Goal: Complete application form: Complete application form

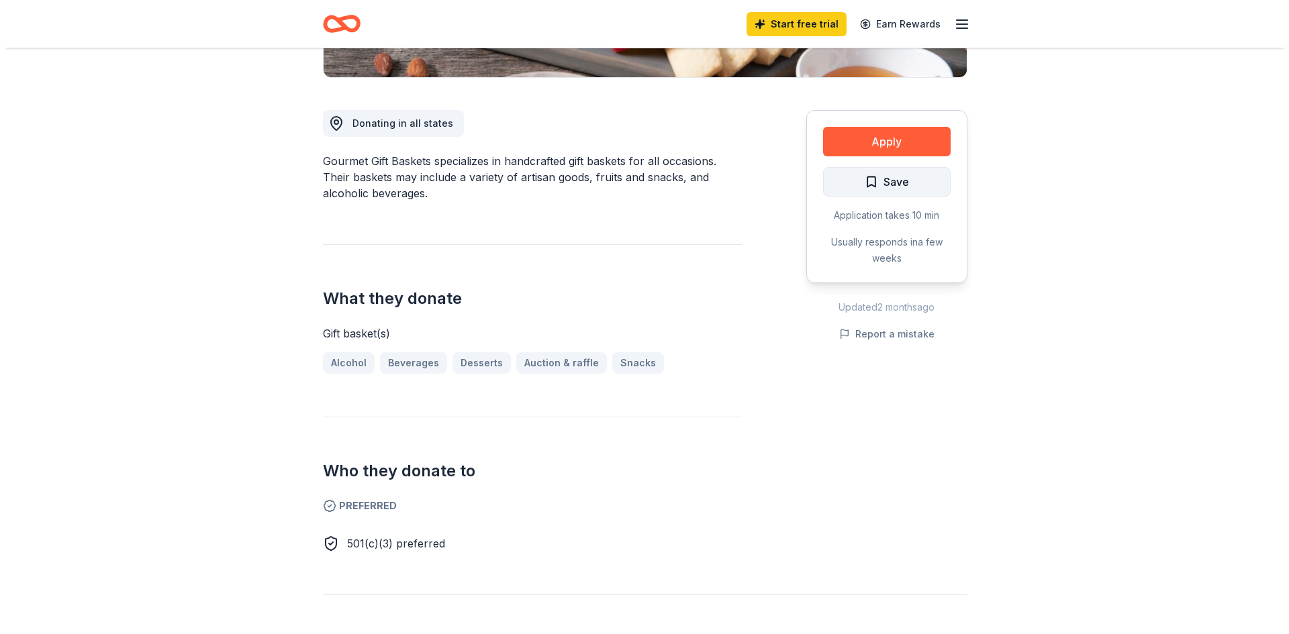
scroll to position [268, 0]
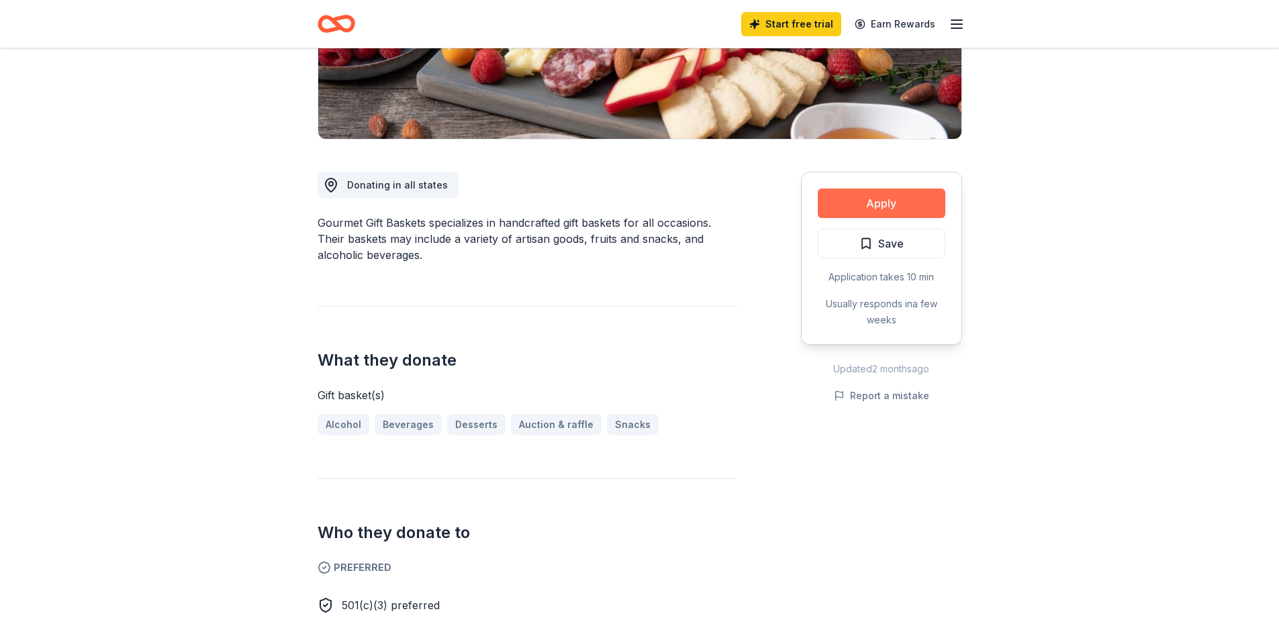
click at [920, 206] on button "Apply" at bounding box center [882, 204] width 128 height 30
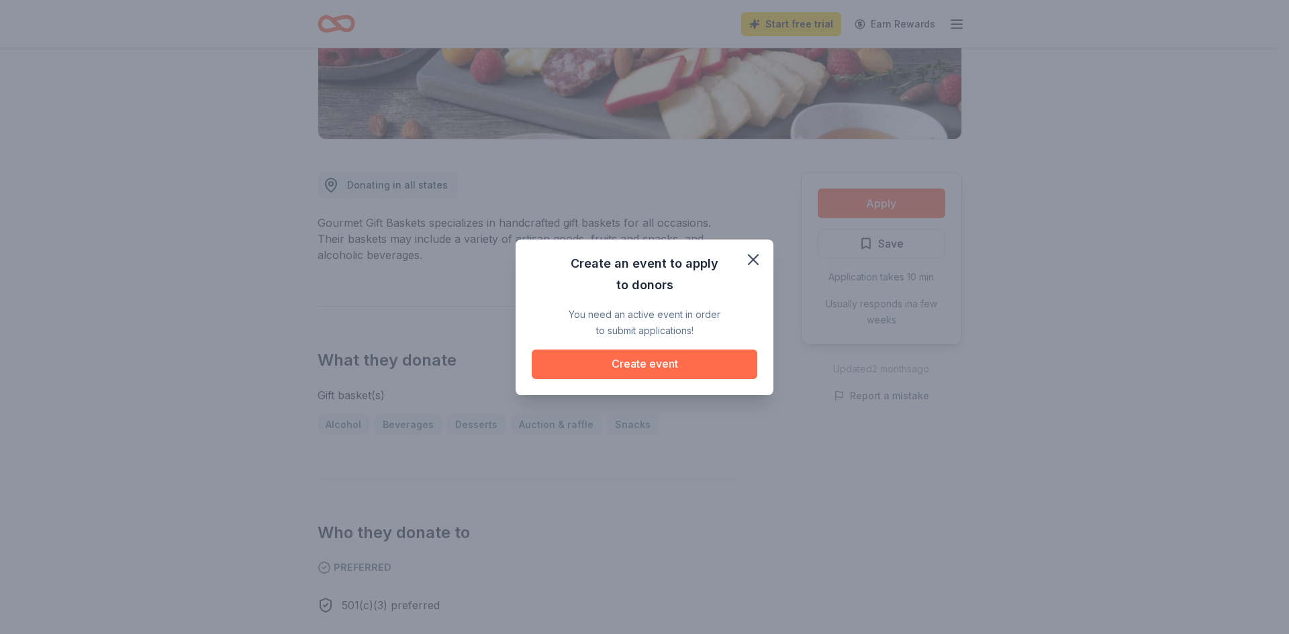
click at [658, 364] on button "Create event" at bounding box center [645, 365] width 226 height 30
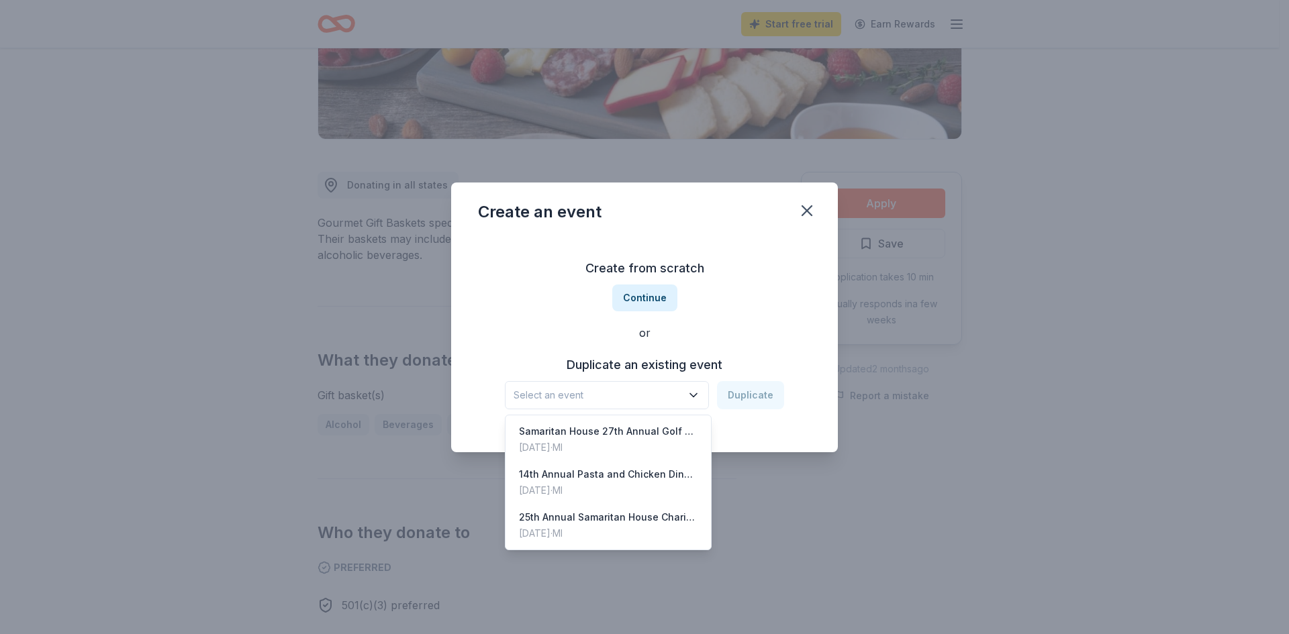
click at [697, 397] on icon "button" at bounding box center [693, 395] width 13 height 13
click at [534, 395] on span "Select an event" at bounding box center [597, 395] width 168 height 16
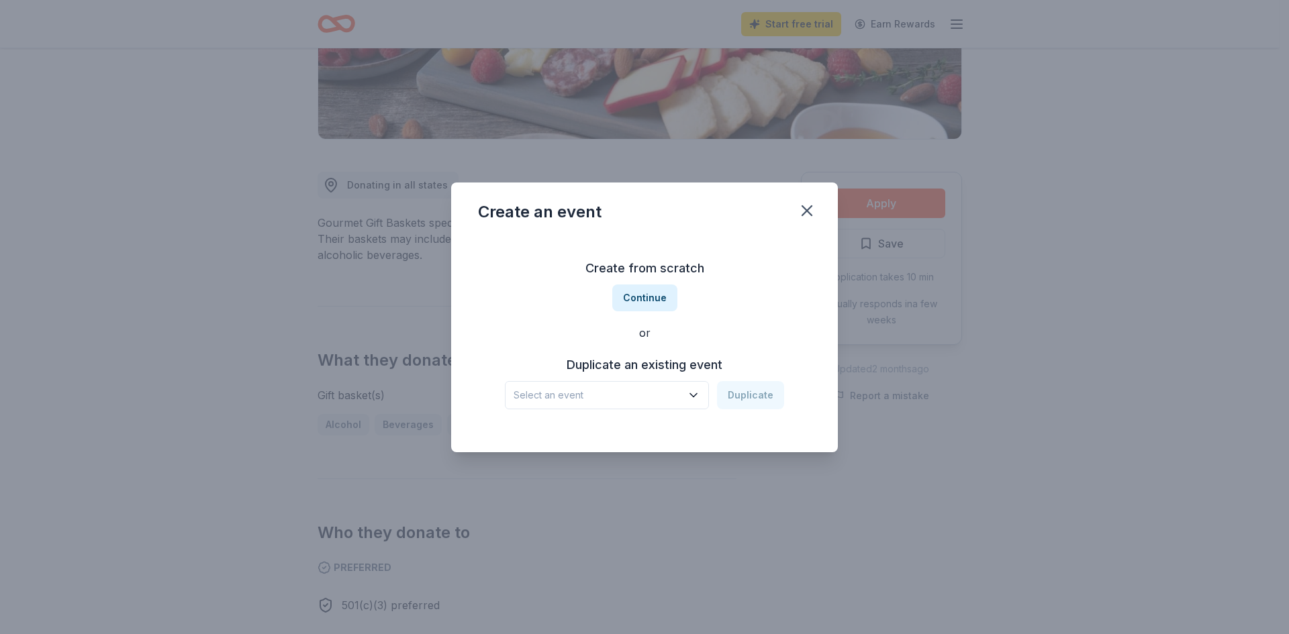
click at [697, 394] on icon "button" at bounding box center [693, 395] width 13 height 13
click at [626, 399] on span "Select an event" at bounding box center [597, 395] width 168 height 16
click at [652, 296] on button "Continue" at bounding box center [644, 298] width 65 height 27
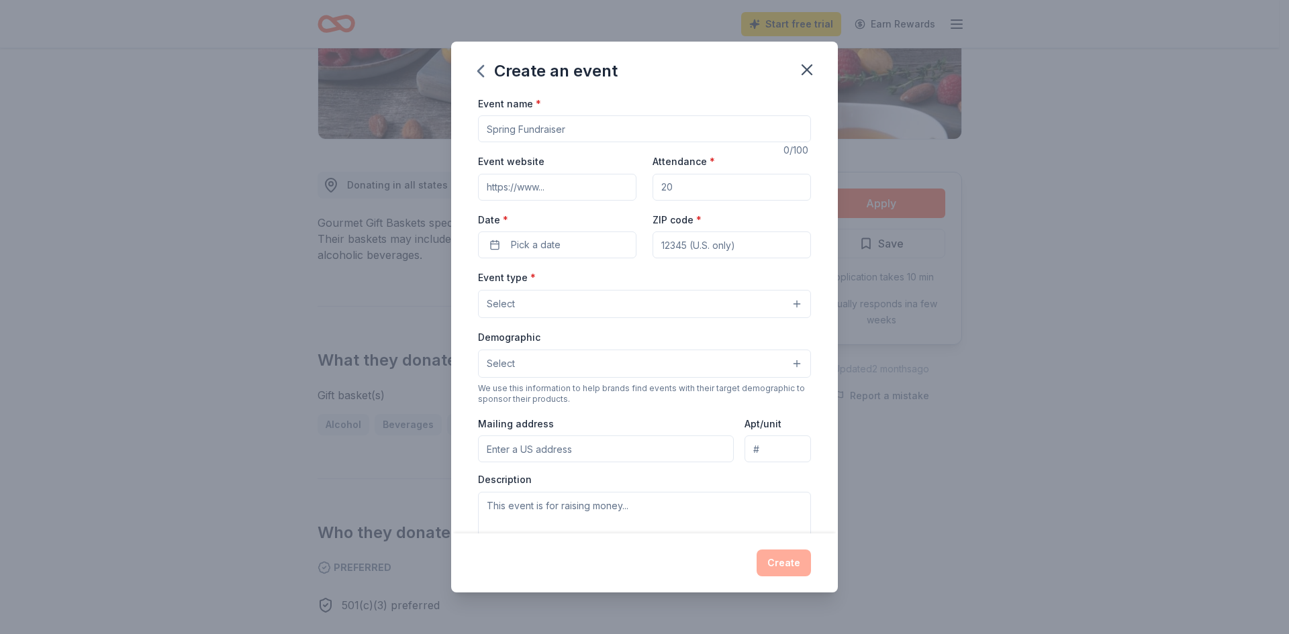
click at [565, 129] on input "Event name *" at bounding box center [644, 128] width 333 height 27
type input "Fashion & Food at The [GEOGRAPHIC_DATA]"
click at [554, 189] on input "Event website" at bounding box center [557, 187] width 158 height 27
type input "[DOMAIN_NAME]"
click at [737, 184] on input "Attendance *" at bounding box center [731, 187] width 158 height 27
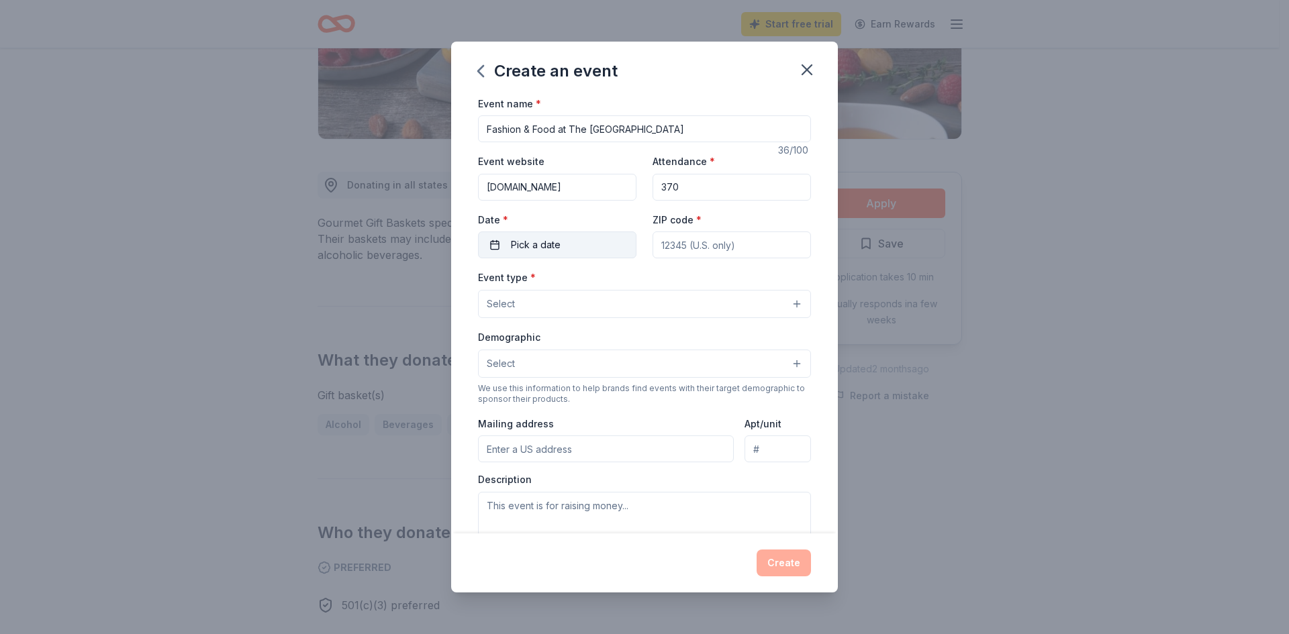
type input "370"
click at [562, 254] on button "Pick a date" at bounding box center [557, 245] width 158 height 27
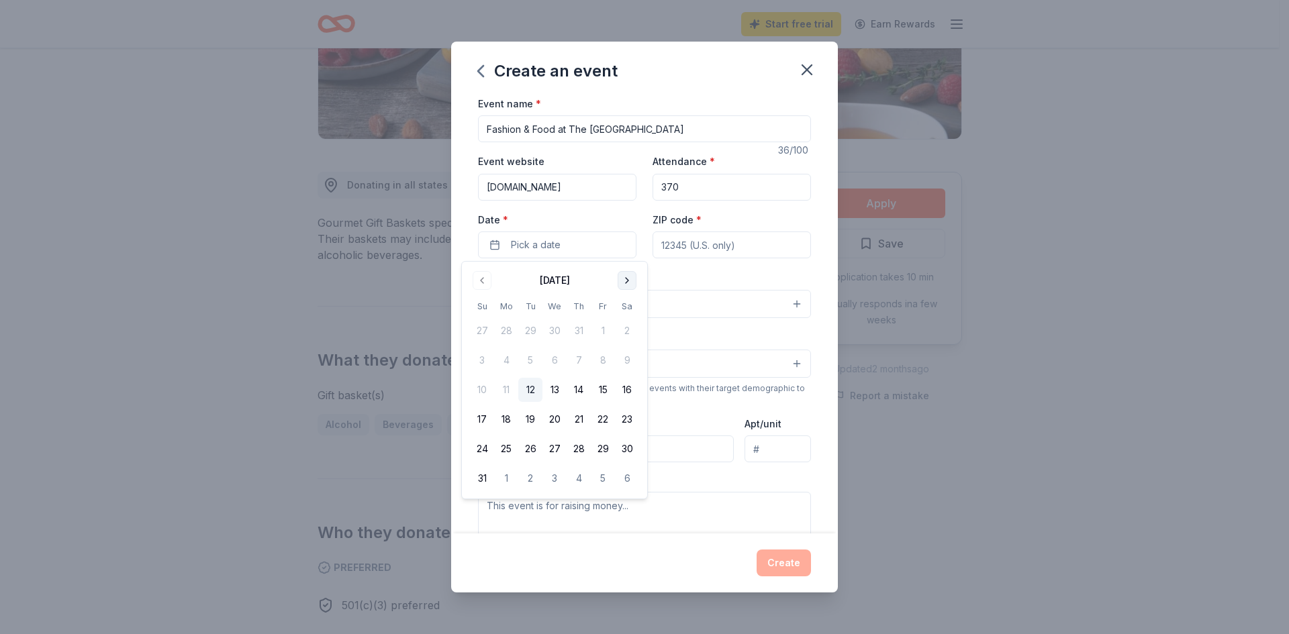
click at [627, 283] on button "Go to next month" at bounding box center [627, 280] width 19 height 19
click at [628, 283] on button "Go to next month" at bounding box center [627, 280] width 19 height 19
click at [485, 280] on button "Go to previous month" at bounding box center [482, 280] width 19 height 19
click at [581, 389] on button "16" at bounding box center [579, 390] width 24 height 24
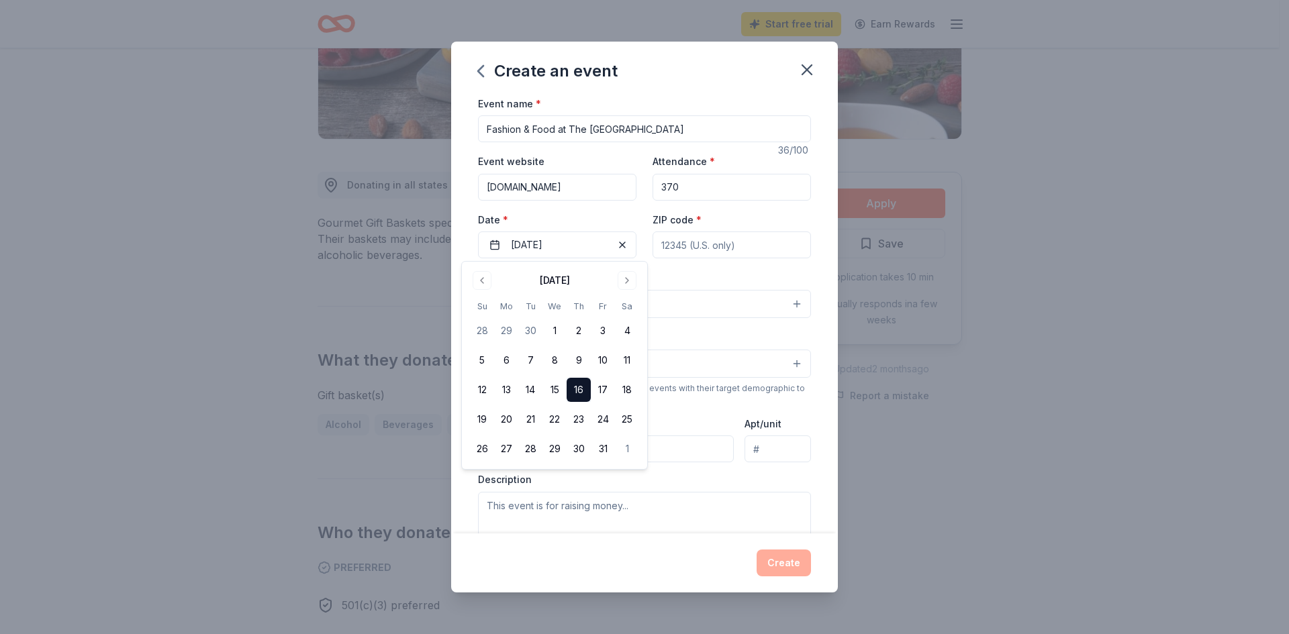
click at [744, 247] on input "ZIP code *" at bounding box center [731, 245] width 158 height 27
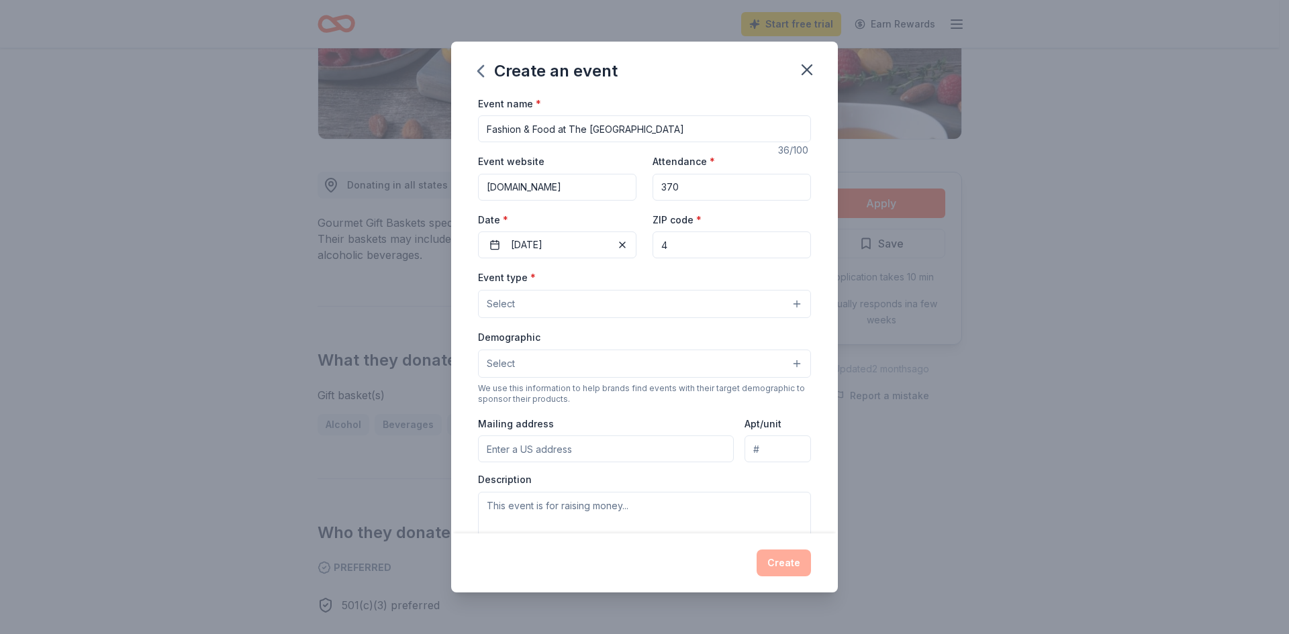
type input "48094"
type input "62324 [PERSON_NAME]"
click at [788, 307] on button "Select" at bounding box center [644, 304] width 333 height 28
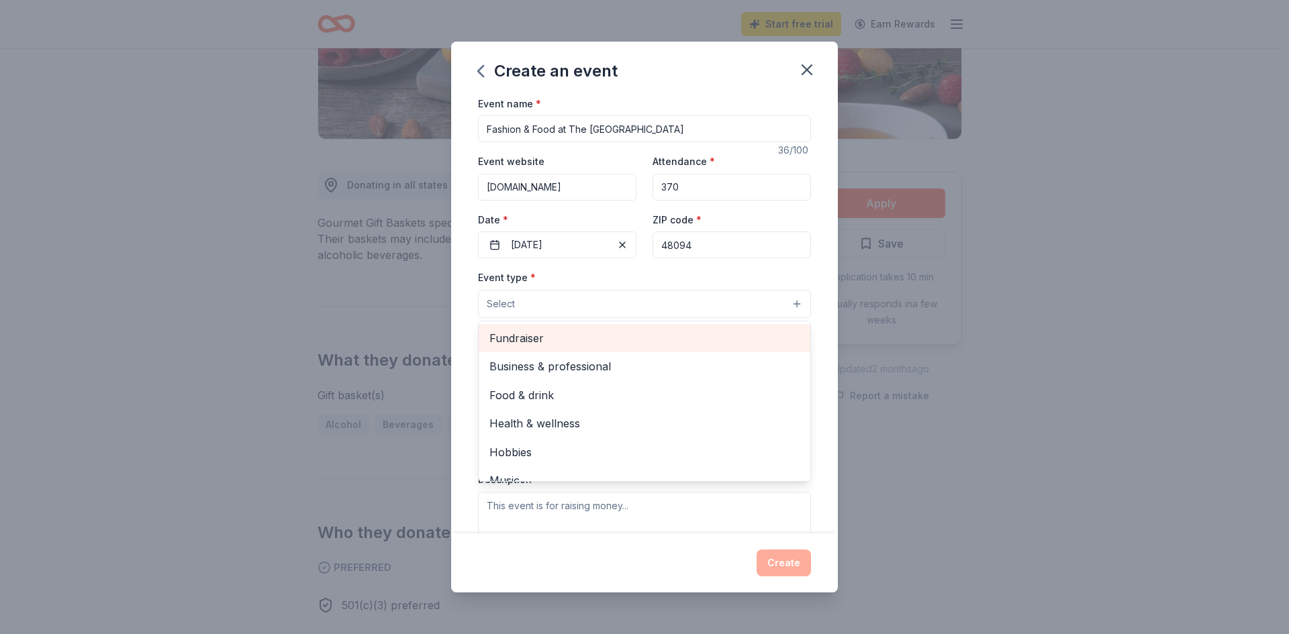
click at [593, 337] on span "Fundraiser" at bounding box center [644, 338] width 310 height 17
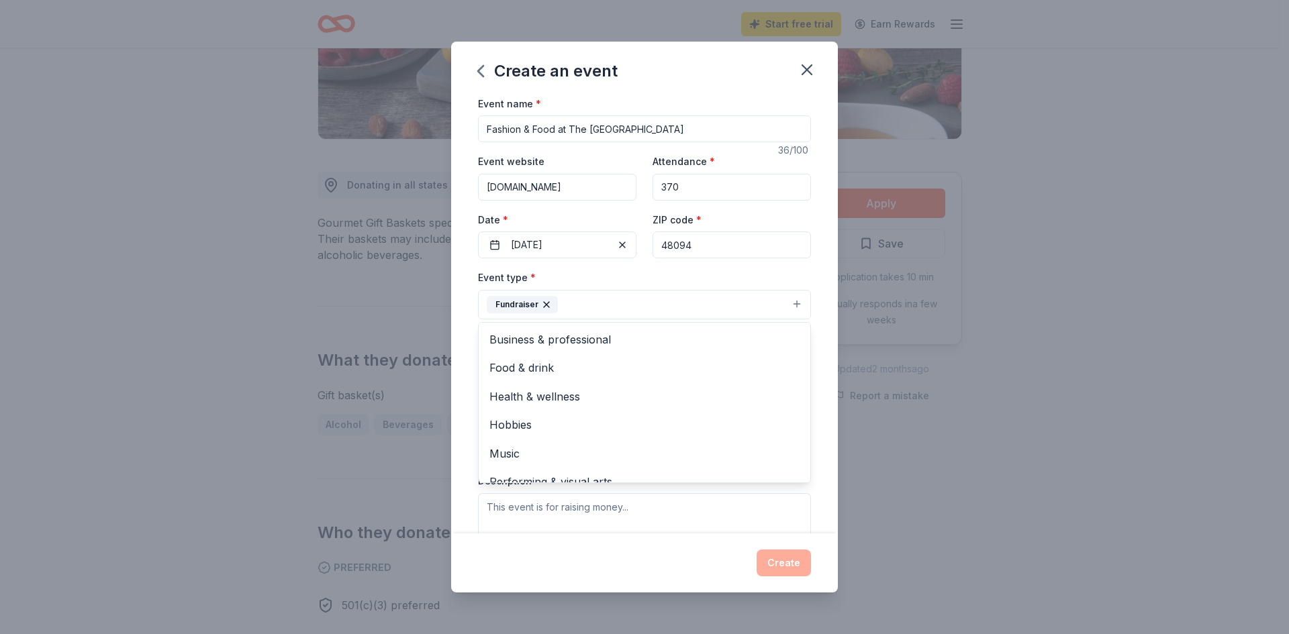
click at [811, 342] on div "Event name * Fashion & Food at The [GEOGRAPHIC_DATA] 36 /100 Event website [DOM…" at bounding box center [644, 314] width 387 height 439
click at [783, 367] on button "Select" at bounding box center [644, 365] width 333 height 28
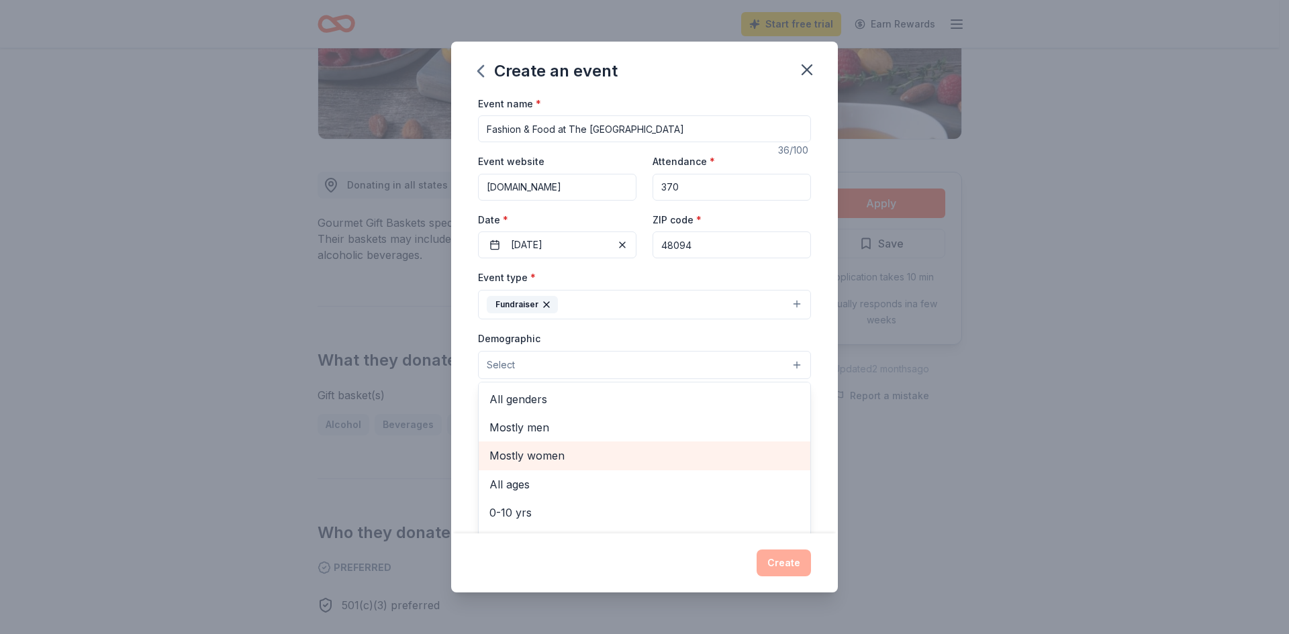
click at [582, 457] on span "Mostly women" at bounding box center [644, 455] width 310 height 17
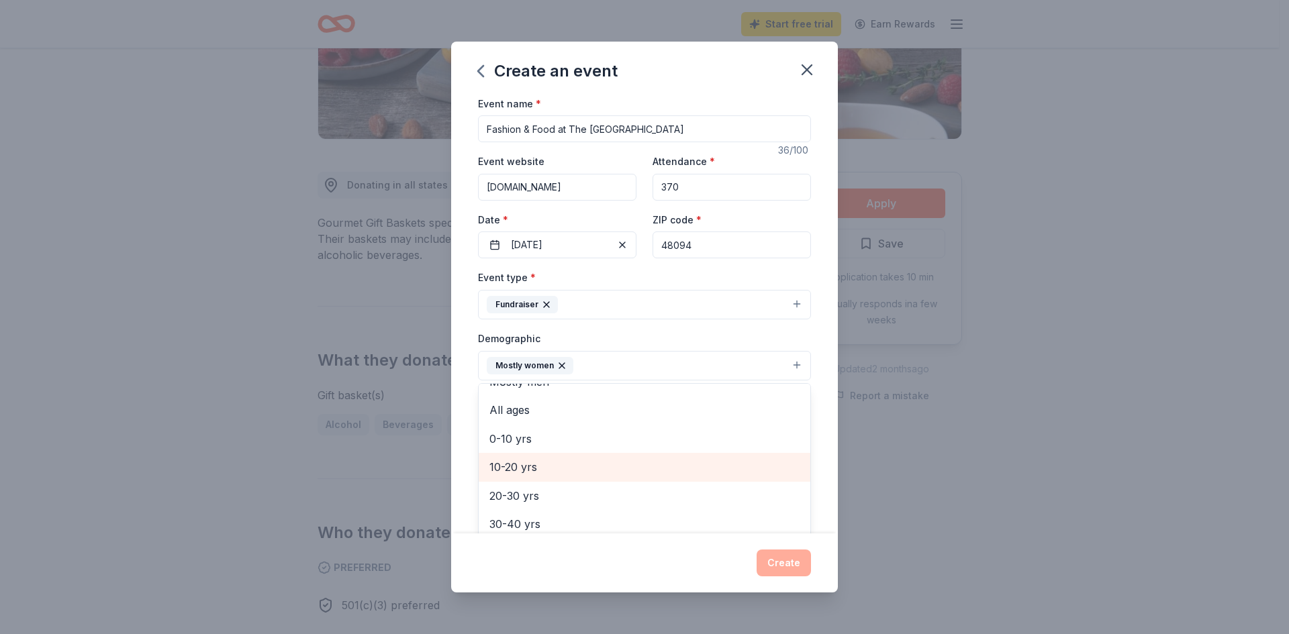
scroll to position [134, 0]
click at [807, 418] on div "Event name * Fashion & Food at The [GEOGRAPHIC_DATA] 36 /100 Event website [DOM…" at bounding box center [644, 314] width 387 height 439
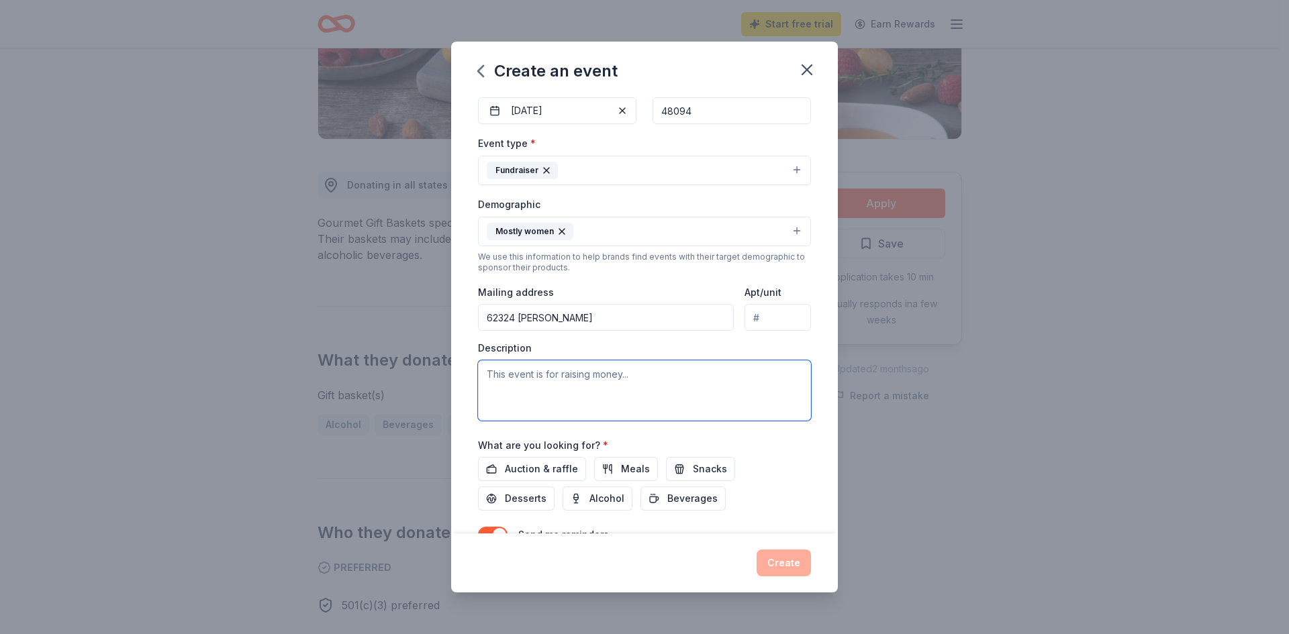
click at [543, 377] on textarea at bounding box center [644, 390] width 333 height 60
type textarea "T"
type textarea "E"
type textarea "A"
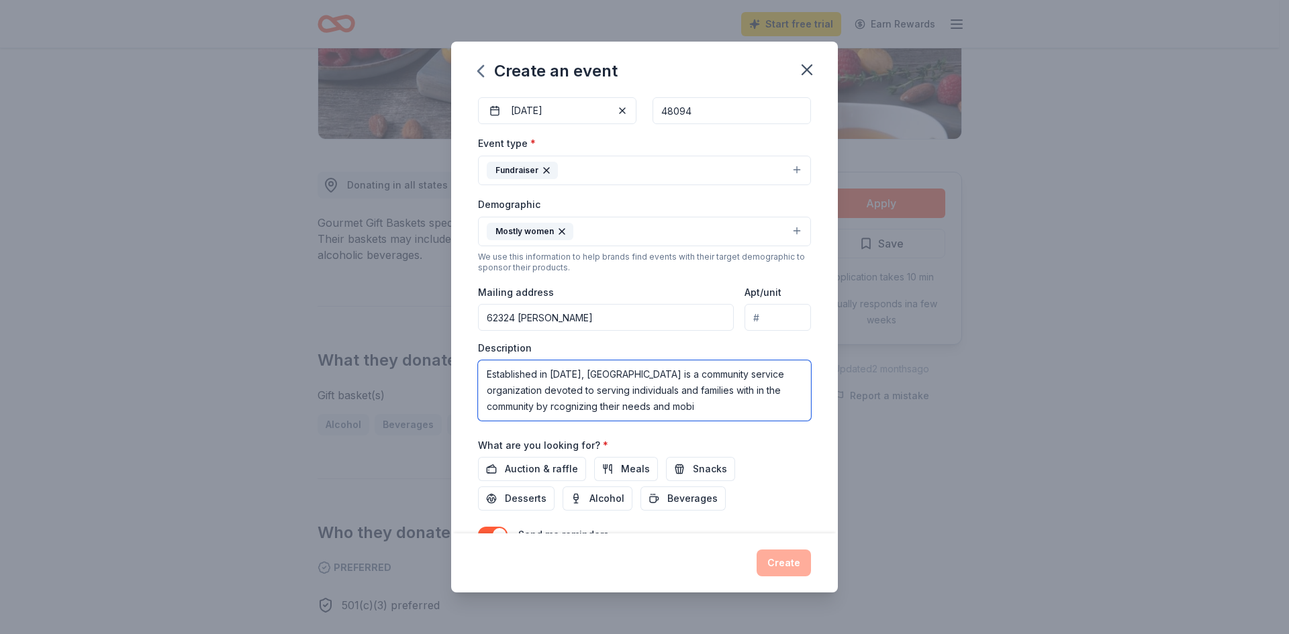
drag, startPoint x: 698, startPoint y: 409, endPoint x: 553, endPoint y: 419, distance: 145.3
click at [553, 419] on textarea "Established in [DATE], [GEOGRAPHIC_DATA] is a community service organization de…" at bounding box center [644, 390] width 333 height 60
click at [553, 408] on textarea "Established in [DATE], [GEOGRAPHIC_DATA] is a community service organization de…" at bounding box center [644, 390] width 333 height 60
drag, startPoint x: 673, startPoint y: 408, endPoint x: 577, endPoint y: 379, distance: 100.4
click at [577, 379] on textarea "Established in [DATE], Samaritan House is a community service organization devo…" at bounding box center [644, 390] width 333 height 60
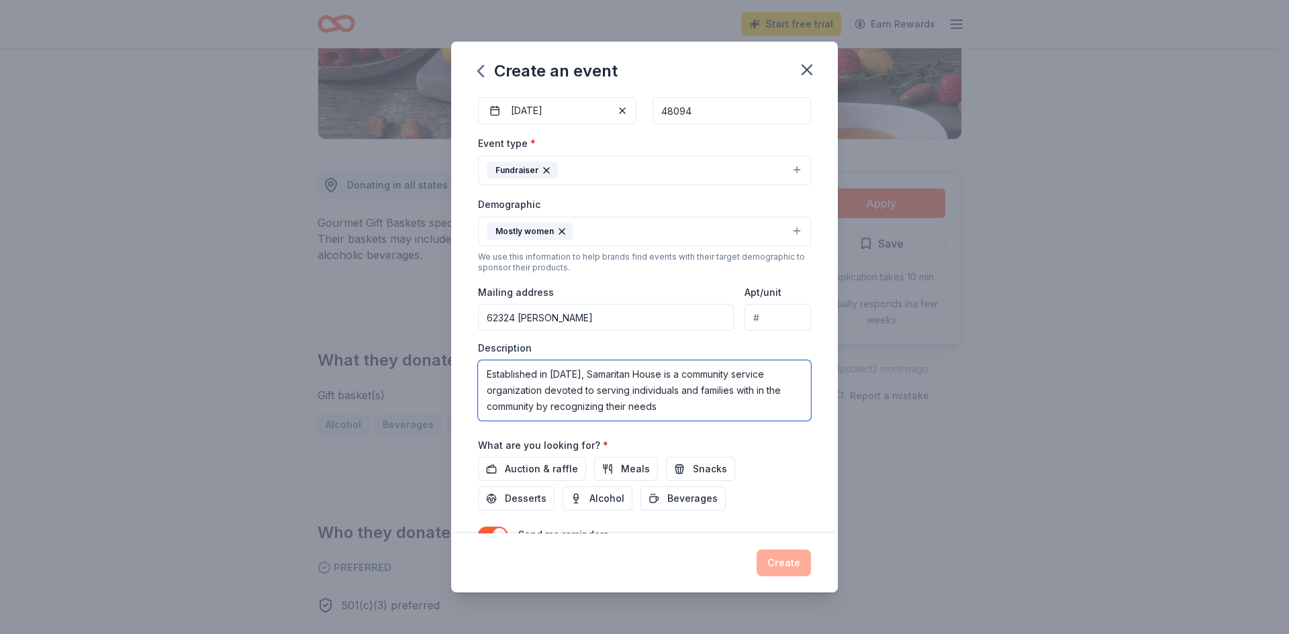
click at [669, 410] on textarea "Established in [DATE], Samaritan House is a community service organization devo…" at bounding box center [644, 390] width 333 height 60
click at [668, 409] on textarea "Established in [DATE], Samaritan House is a community service organization devo…" at bounding box center [644, 390] width 333 height 60
click at [669, 411] on textarea "Established in [DATE], Samaritan House is a community service organization devo…" at bounding box center [644, 390] width 333 height 60
click at [660, 413] on textarea "Established in [DATE], Samaritan House is a community service organization devo…" at bounding box center [644, 390] width 333 height 60
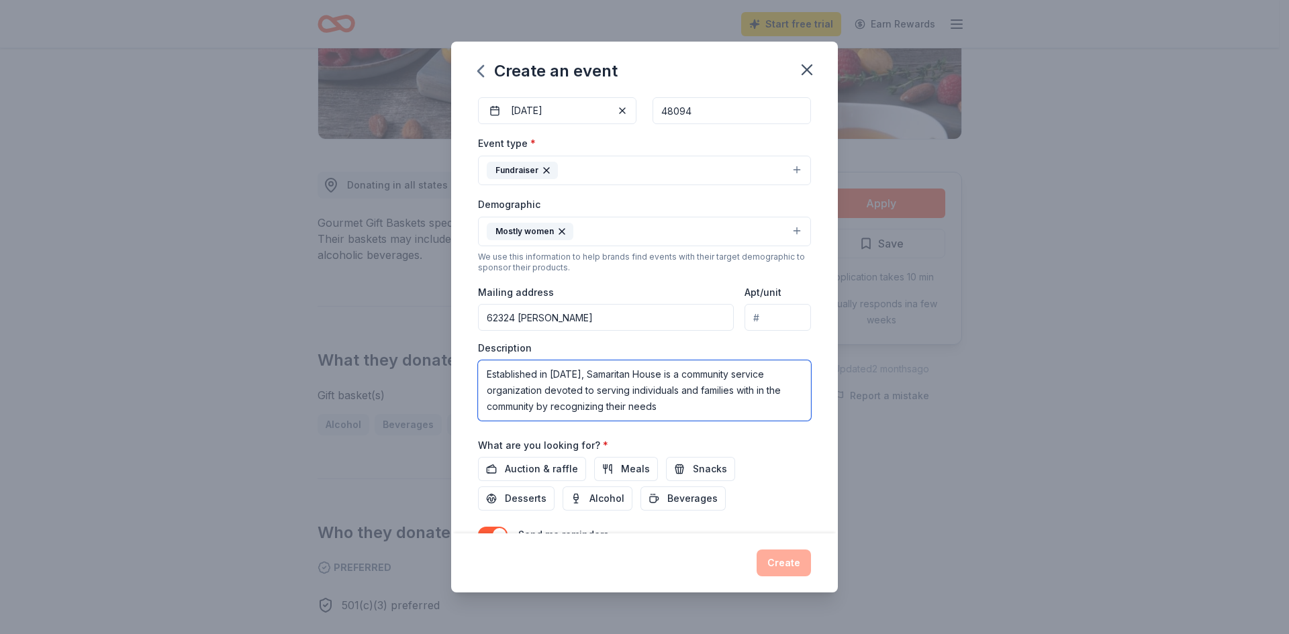
drag, startPoint x: 660, startPoint y: 402, endPoint x: 654, endPoint y: 371, distance: 31.5
click at [654, 371] on textarea "Established in [DATE], Samaritan House is a community service organization devo…" at bounding box center [644, 390] width 333 height 60
click at [665, 376] on textarea "Established in [DATE], [GEOGRAPHIC_DATA] is a non-profit 501 (c)(3) that has be…" at bounding box center [644, 390] width 333 height 60
click at [775, 375] on textarea "Established in [DATE], [GEOGRAPHIC_DATA], a non-profit 501 (c)(3) that has been…" at bounding box center [644, 390] width 333 height 60
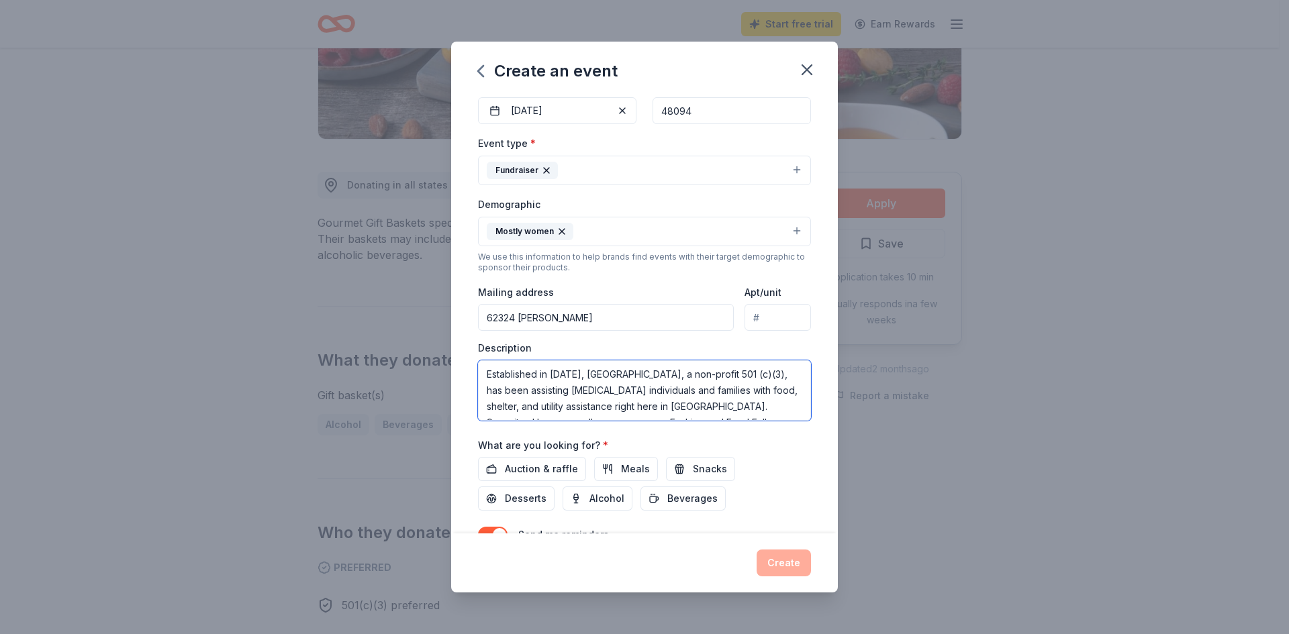
scroll to position [27, 0]
click at [638, 412] on textarea "Established in [DATE], [GEOGRAPHIC_DATA], a non-profit 501 (c)(3), has been ass…" at bounding box center [644, 390] width 333 height 60
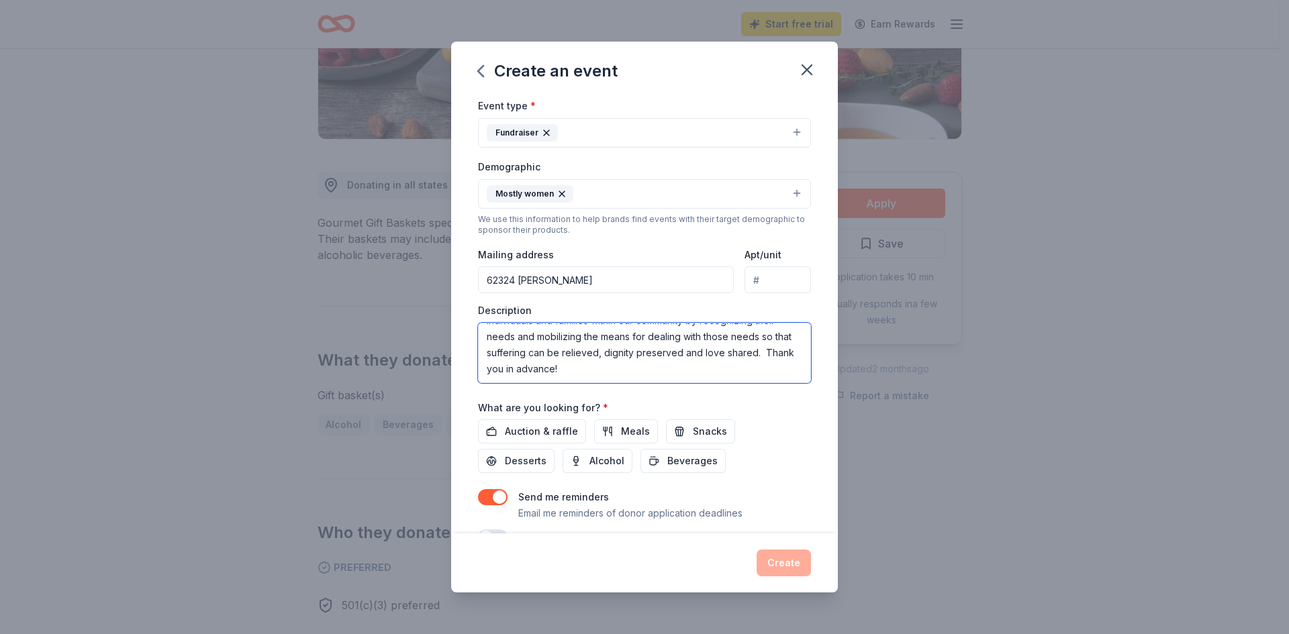
scroll to position [201, 0]
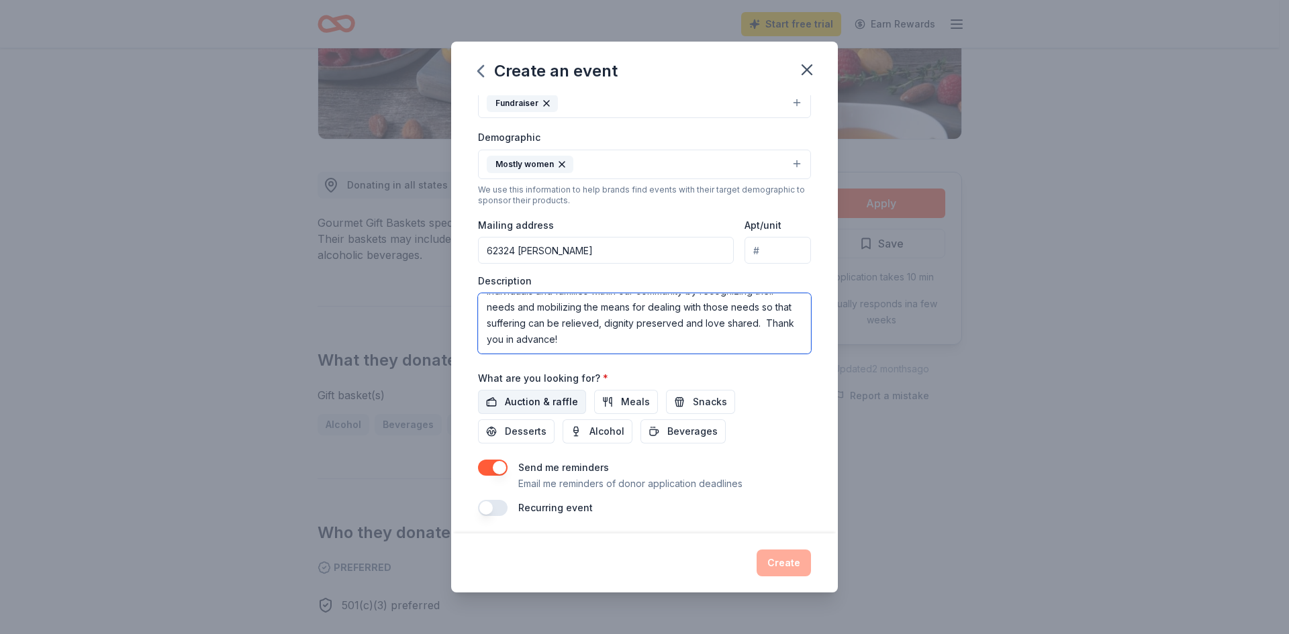
type textarea "Established in [DATE], [GEOGRAPHIC_DATA], a non-profit 501 (c)(3), has been ass…"
click at [540, 409] on span "Auction & raffle" at bounding box center [541, 402] width 73 height 16
click at [785, 563] on button "Create" at bounding box center [783, 563] width 54 height 27
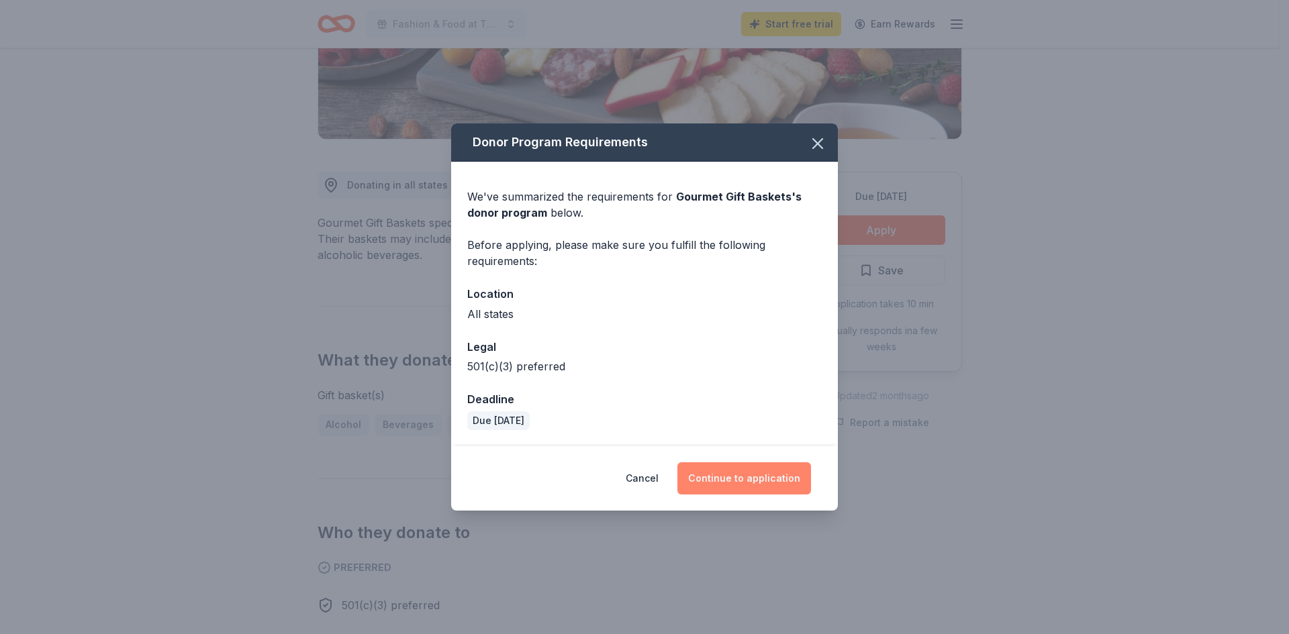
click at [736, 485] on button "Continue to application" at bounding box center [744, 478] width 134 height 32
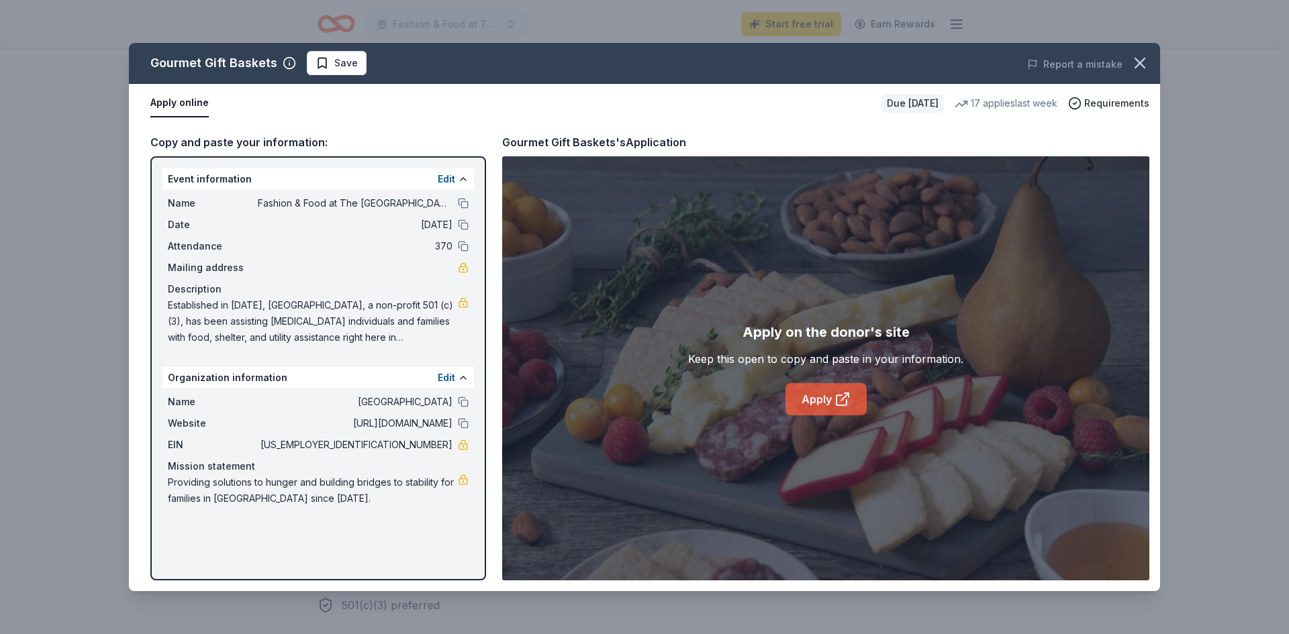
click at [831, 398] on link "Apply" at bounding box center [825, 399] width 81 height 32
